Goal: Task Accomplishment & Management: Manage account settings

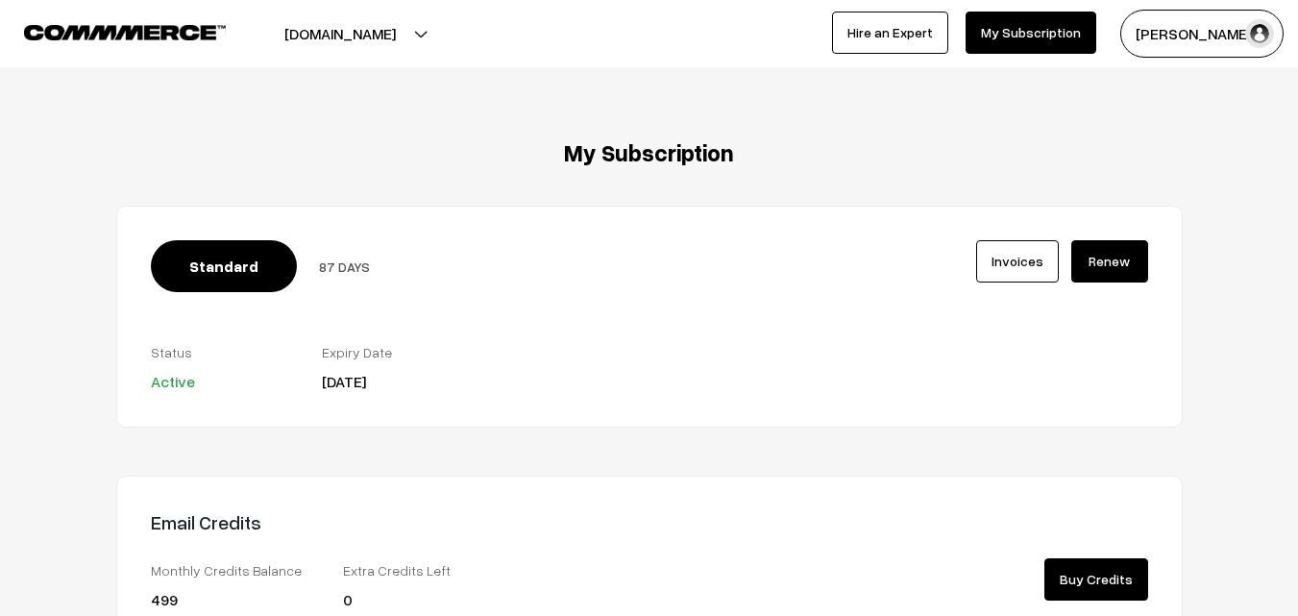
click at [175, 28] on img at bounding box center [125, 32] width 202 height 14
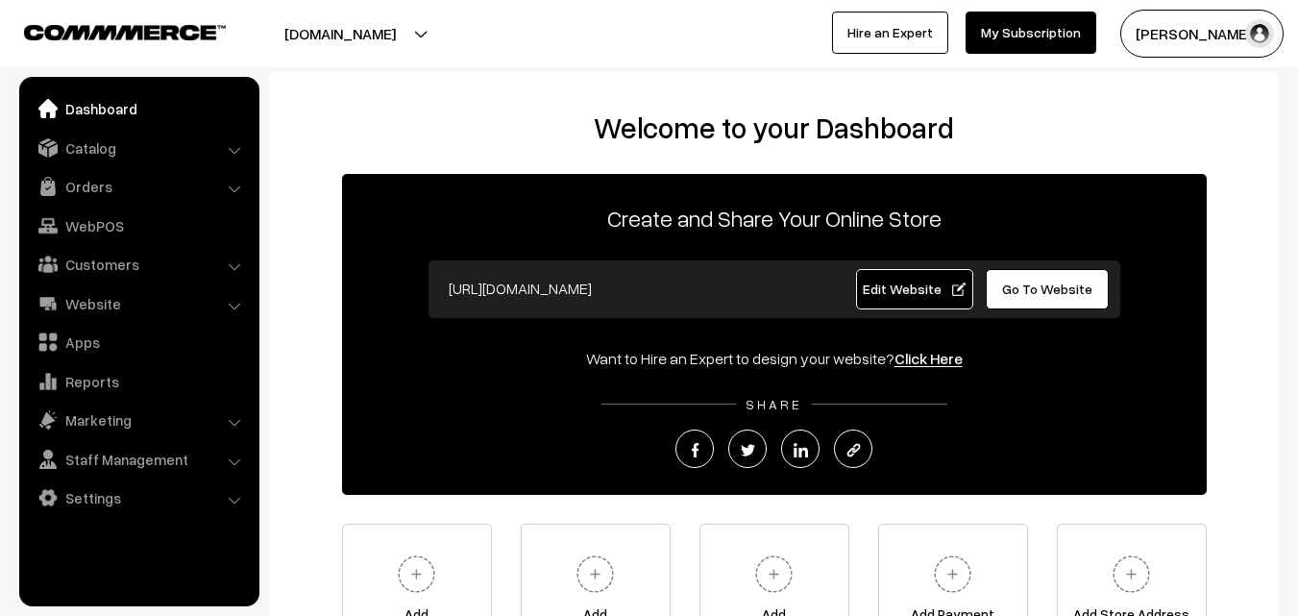
click at [119, 188] on link "Orders" at bounding box center [138, 186] width 229 height 35
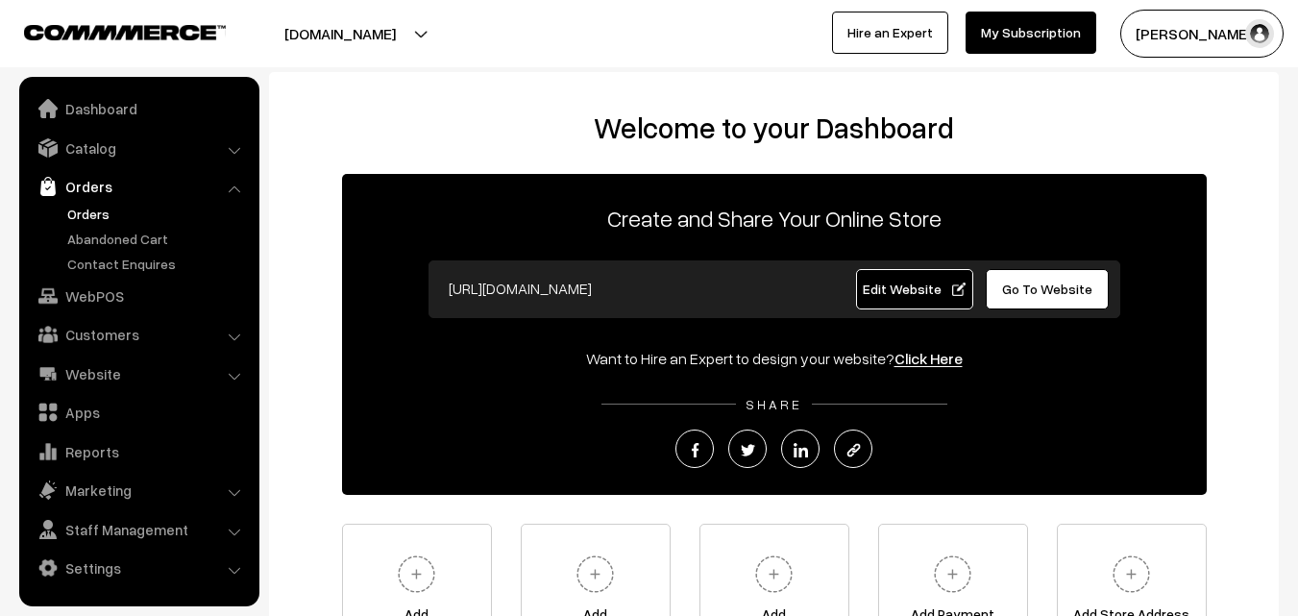
click at [104, 211] on link "Orders" at bounding box center [157, 214] width 190 height 20
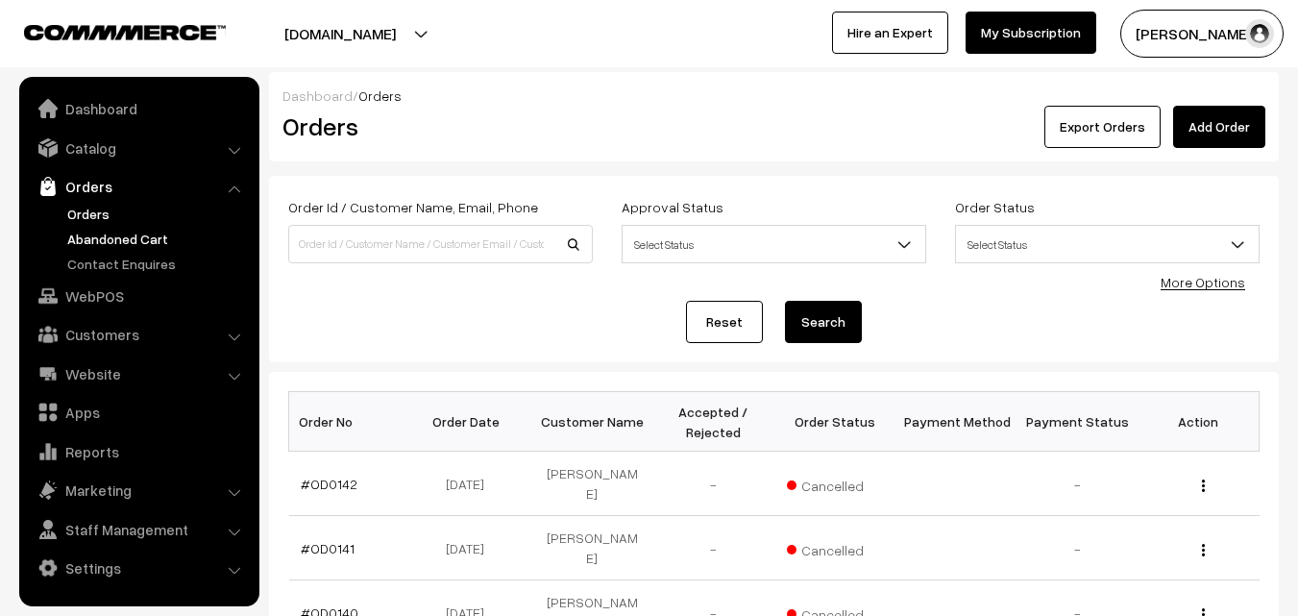
click at [104, 238] on link "Abandoned Cart" at bounding box center [157, 239] width 190 height 20
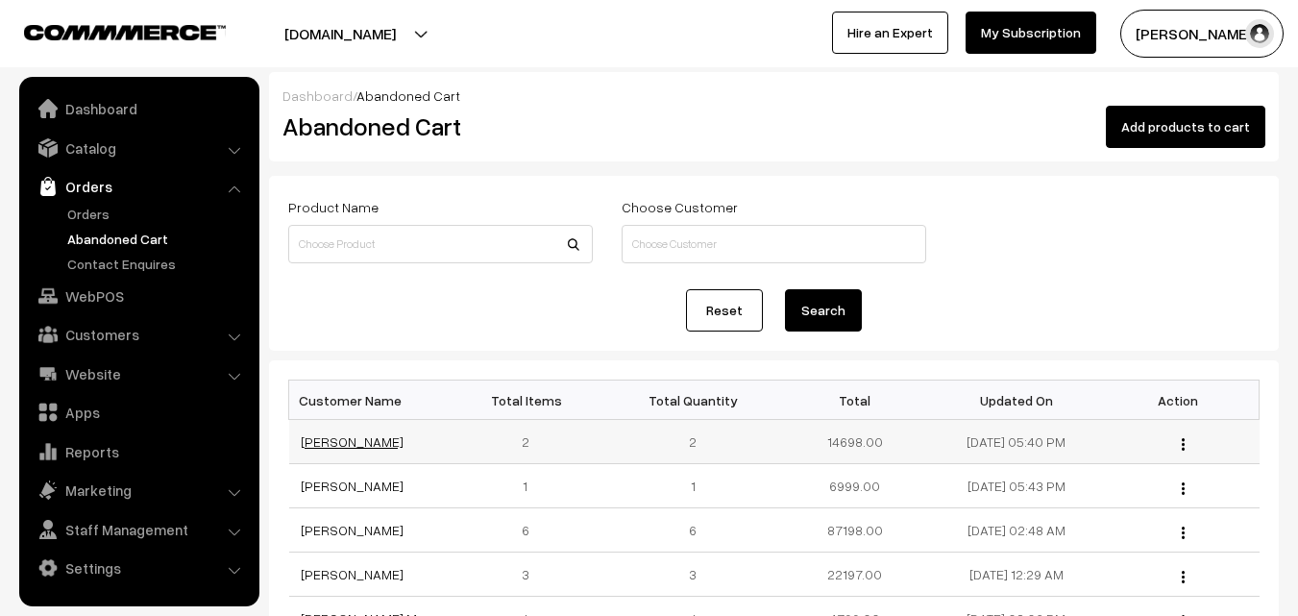
click at [328, 449] on link "nirmala muthiah" at bounding box center [352, 441] width 103 height 16
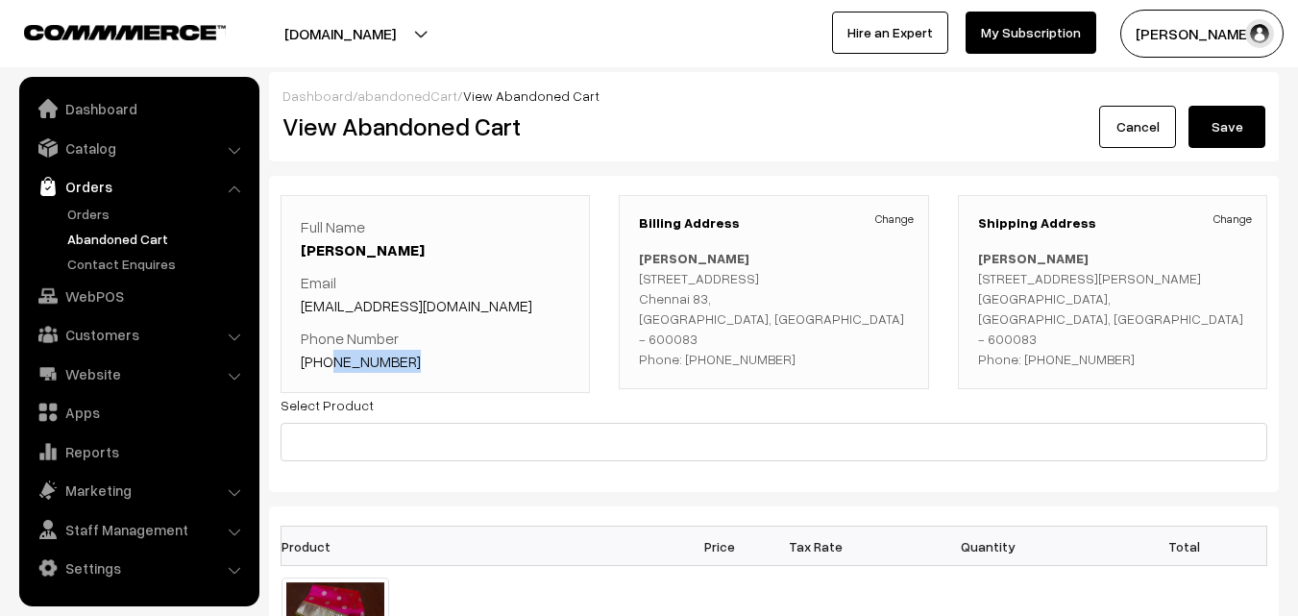
drag, startPoint x: 407, startPoint y: 363, endPoint x: 328, endPoint y: 367, distance: 79.8
click at [328, 367] on p "Phone Number [PHONE_NUMBER]" at bounding box center [435, 350] width 269 height 46
copy link "9841166070"
click at [101, 207] on link "Orders" at bounding box center [157, 214] width 190 height 20
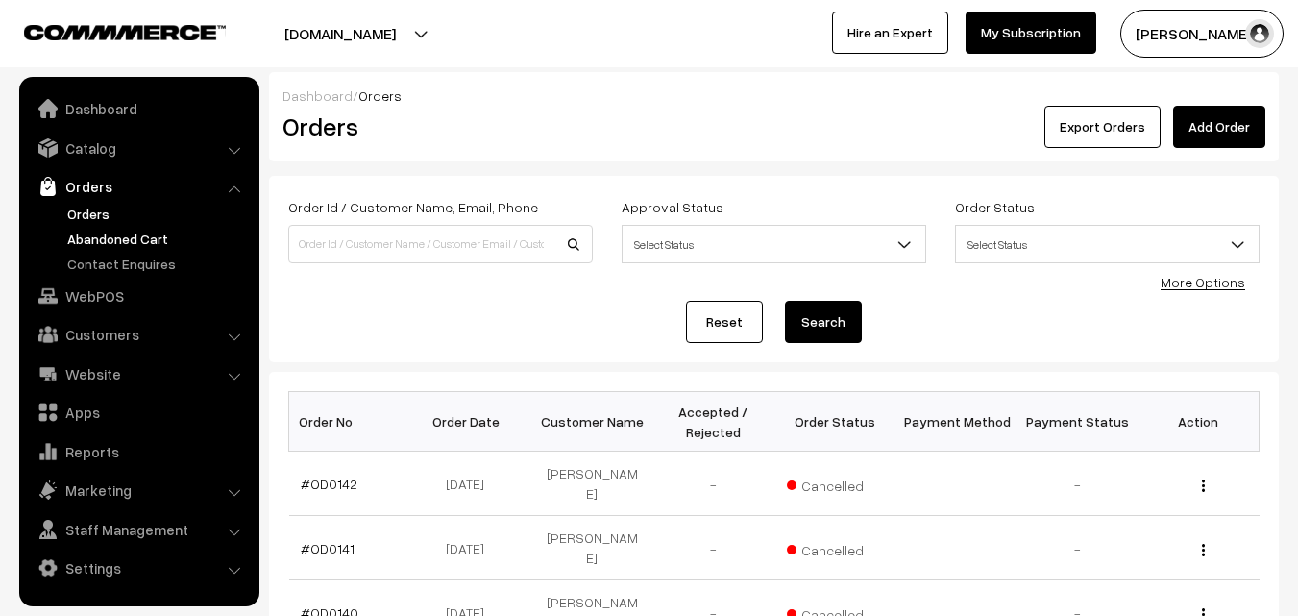
click at [97, 233] on link "Abandoned Cart" at bounding box center [157, 239] width 190 height 20
